Goal: Find specific page/section: Find specific page/section

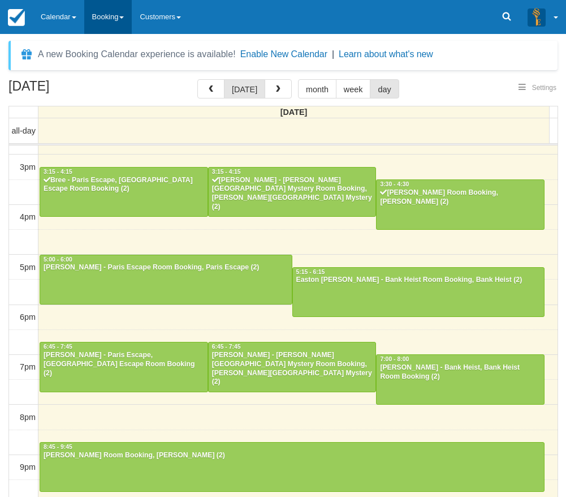
select select
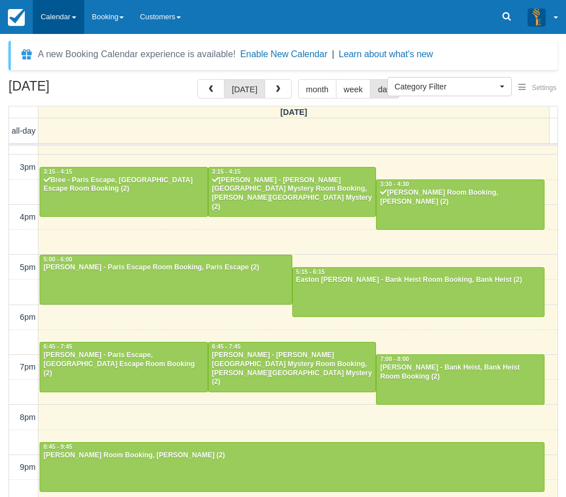
click at [58, 16] on link "Calendar" at bounding box center [58, 17] width 51 height 34
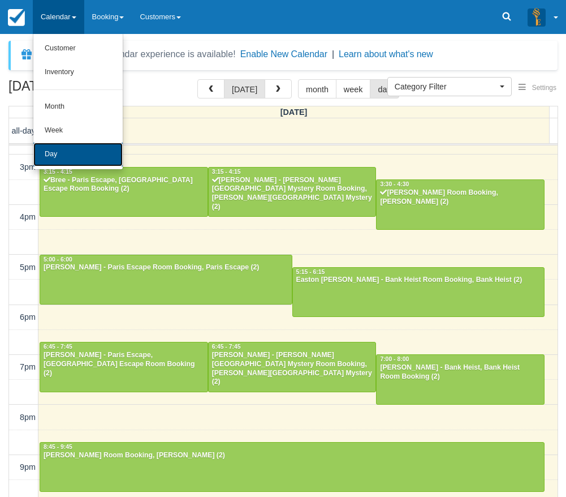
click at [93, 143] on link "Day" at bounding box center [77, 155] width 89 height 24
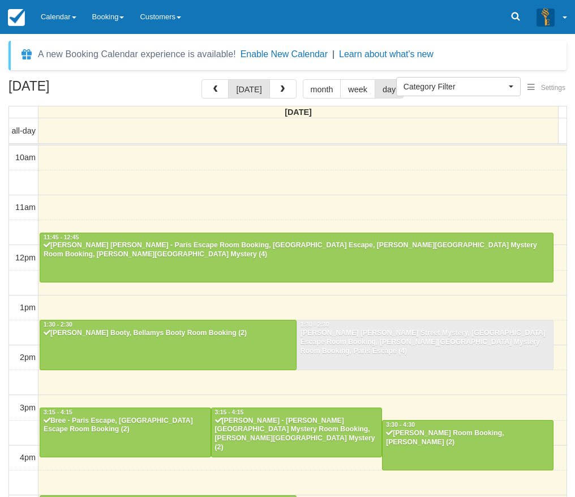
select select
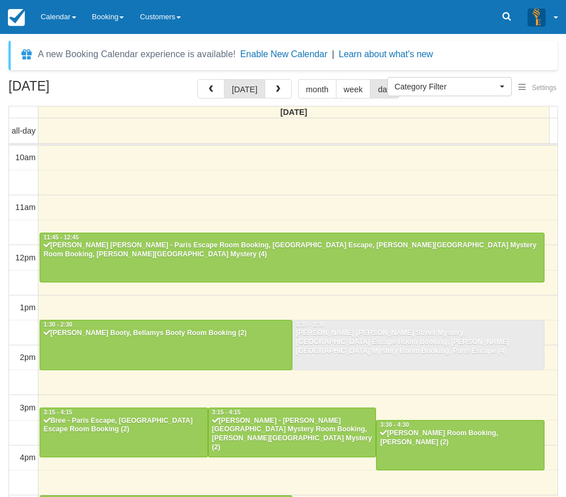
scroll to position [240, 0]
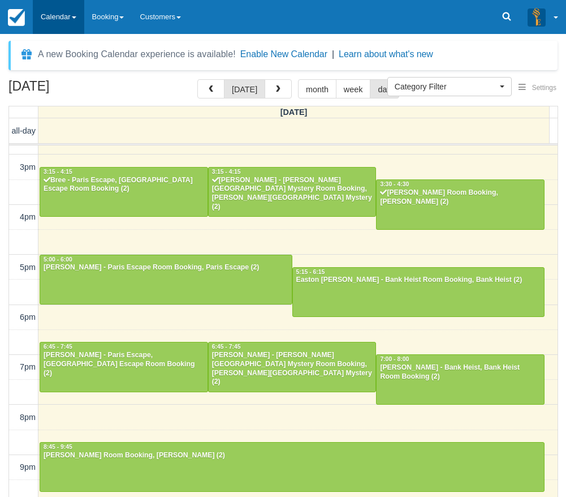
click at [63, 8] on link "Calendar" at bounding box center [58, 17] width 51 height 34
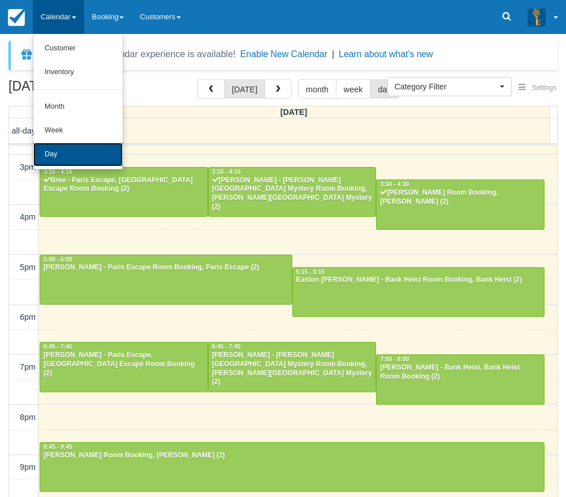
click at [107, 160] on link "Day" at bounding box center [77, 155] width 89 height 24
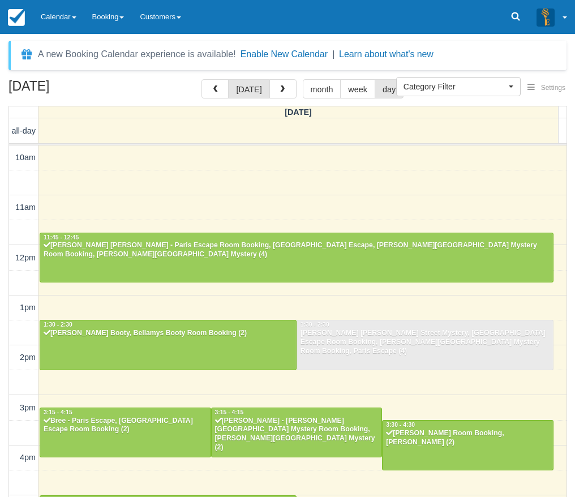
select select
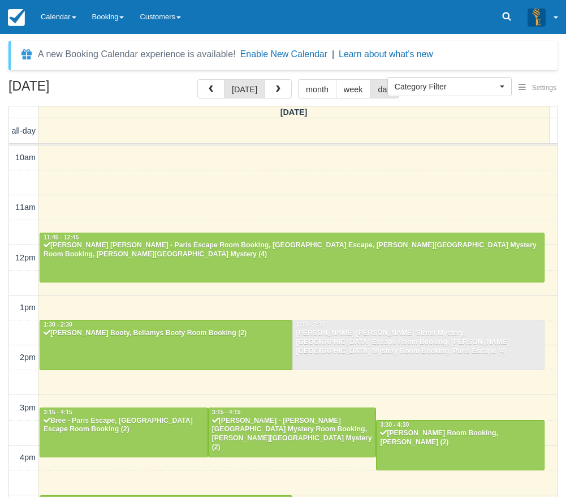
scroll to position [240, 0]
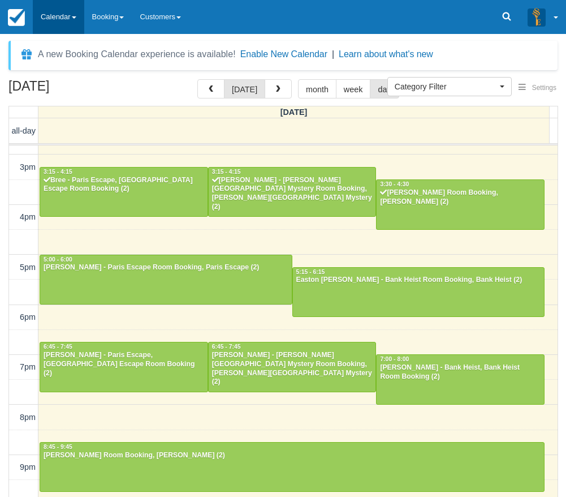
click at [78, 10] on link "Calendar" at bounding box center [58, 17] width 51 height 34
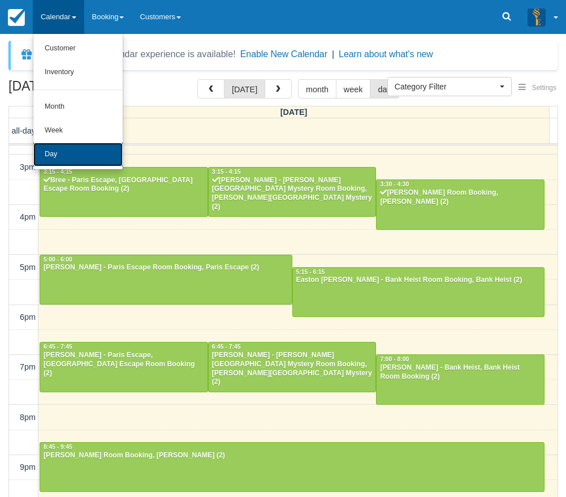
click at [73, 148] on link "Day" at bounding box center [77, 155] width 89 height 24
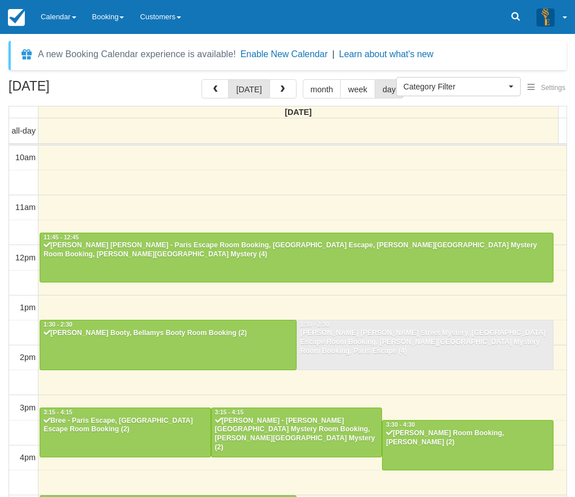
select select
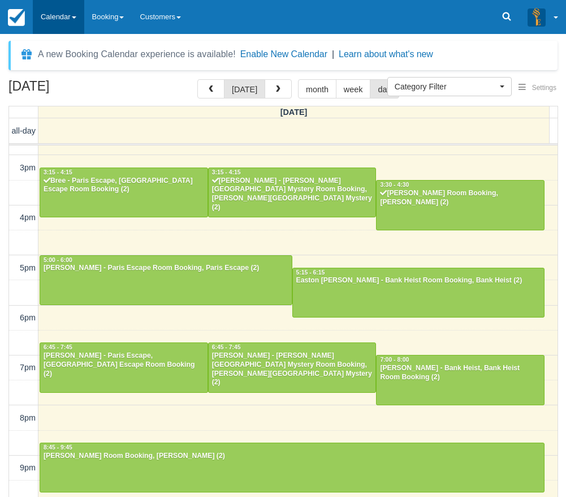
click at [80, 14] on link "Calendar" at bounding box center [58, 17] width 51 height 34
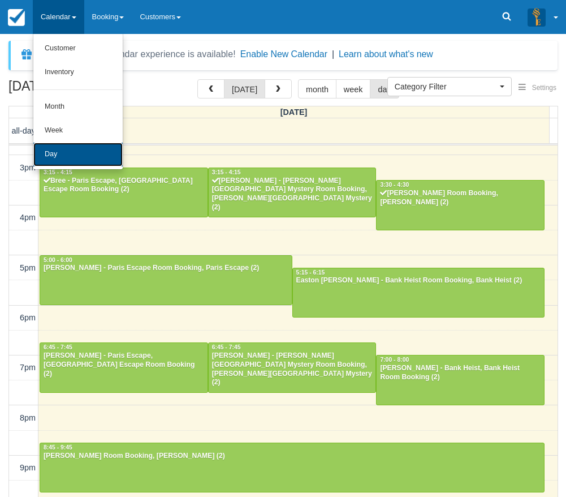
click at [93, 150] on link "Day" at bounding box center [77, 155] width 89 height 24
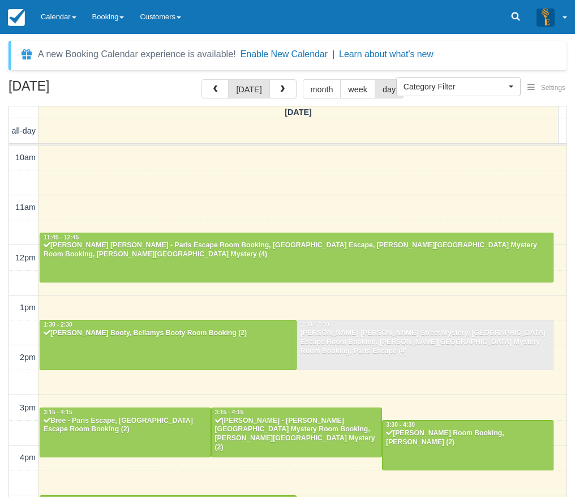
select select
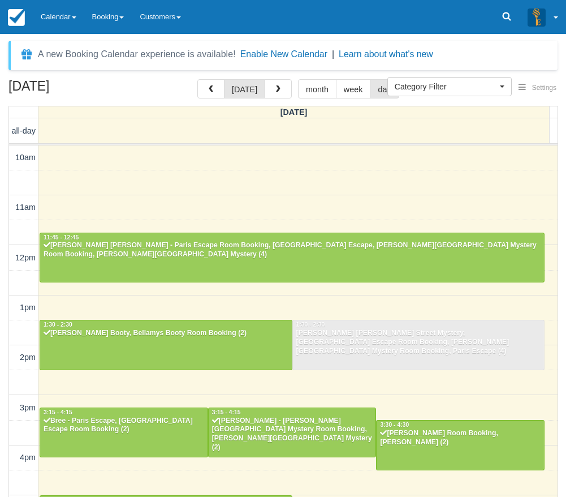
scroll to position [240, 0]
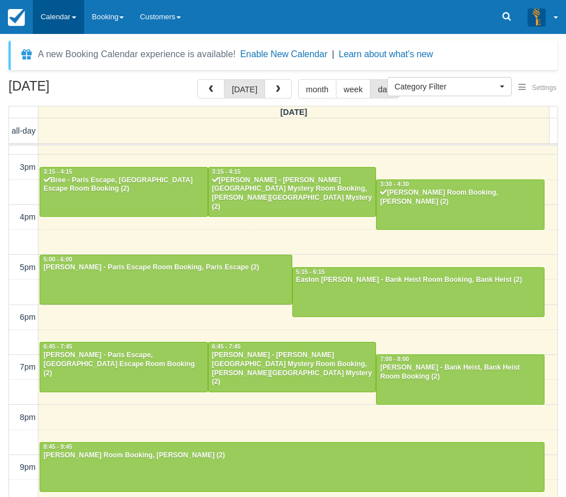
click at [64, 22] on link "Calendar" at bounding box center [58, 17] width 51 height 34
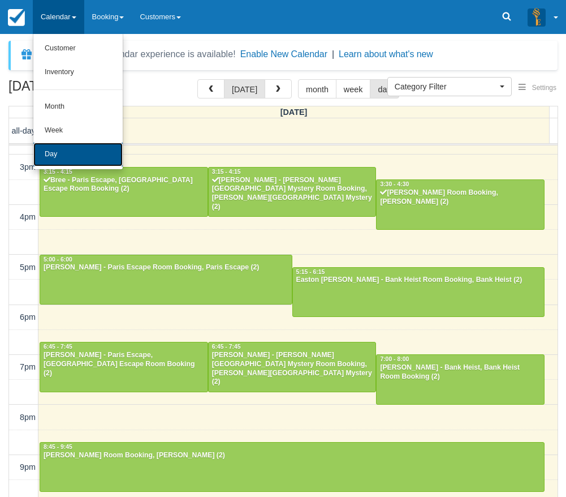
click at [83, 154] on link "Day" at bounding box center [77, 155] width 89 height 24
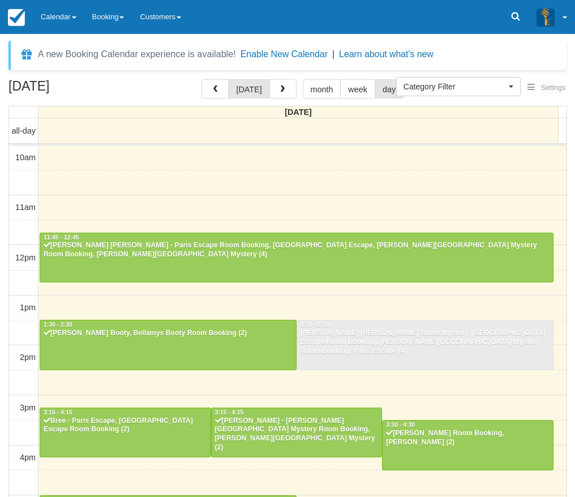
select select
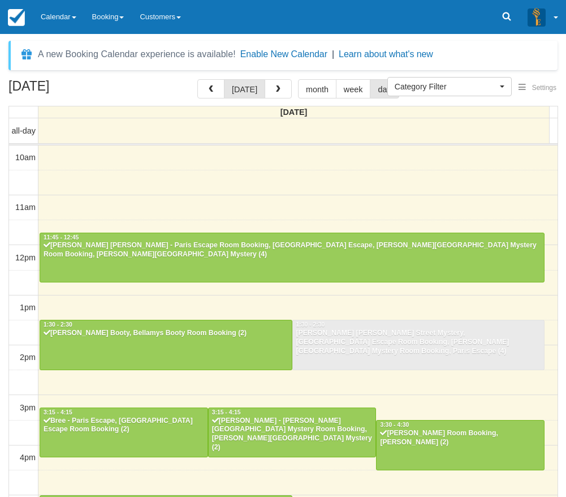
scroll to position [240, 0]
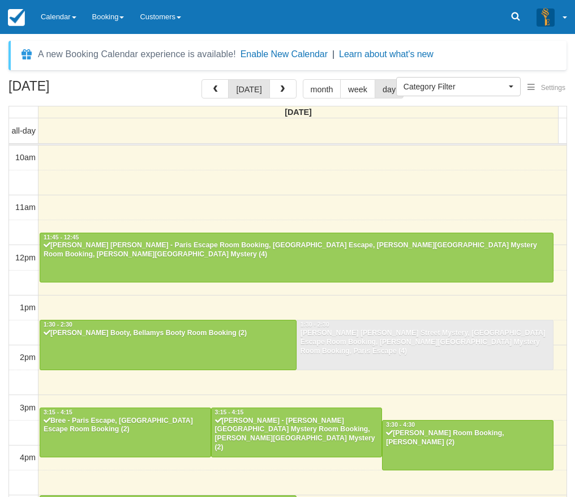
select select
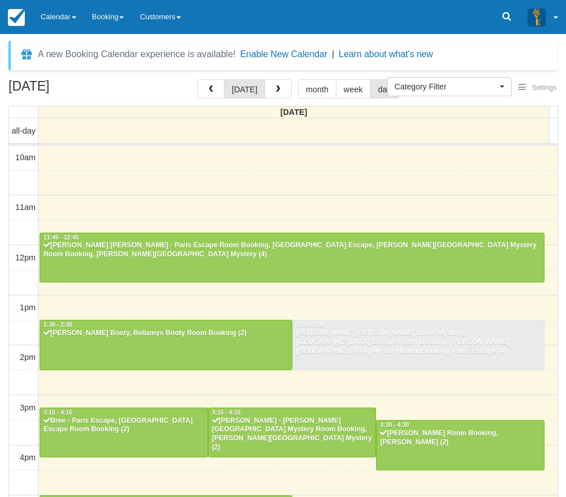
scroll to position [240, 0]
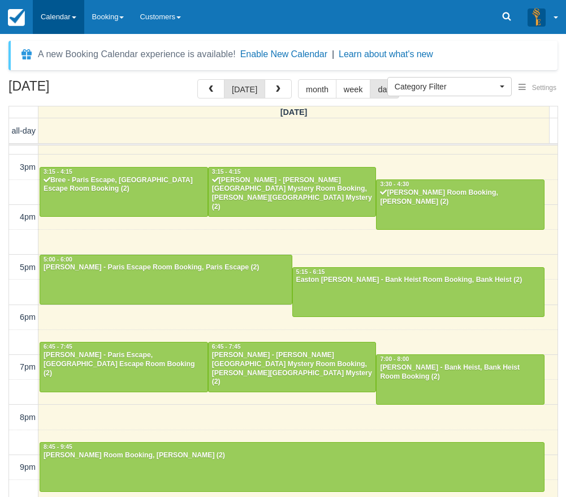
click at [81, 12] on link "Calendar" at bounding box center [58, 17] width 51 height 34
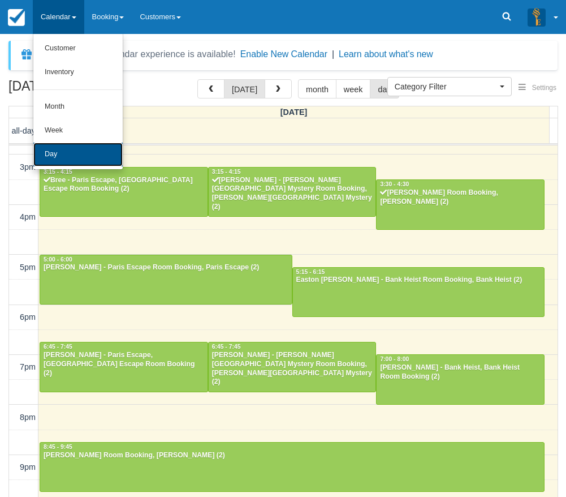
click at [58, 148] on link "Day" at bounding box center [77, 155] width 89 height 24
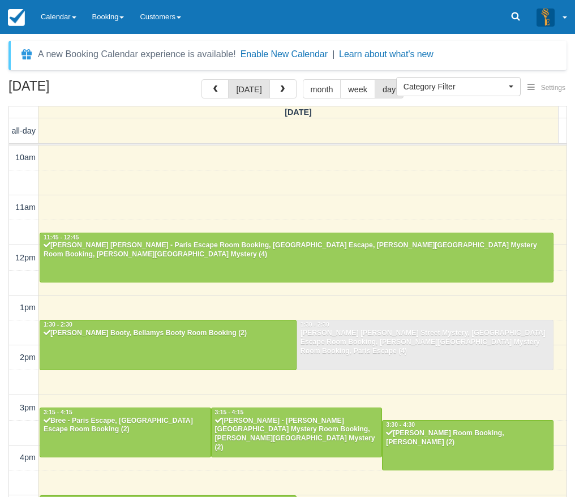
select select
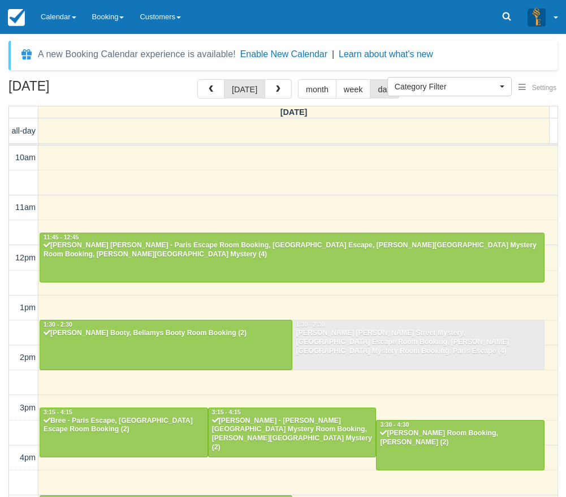
scroll to position [240, 0]
